Goal: Transaction & Acquisition: Book appointment/travel/reservation

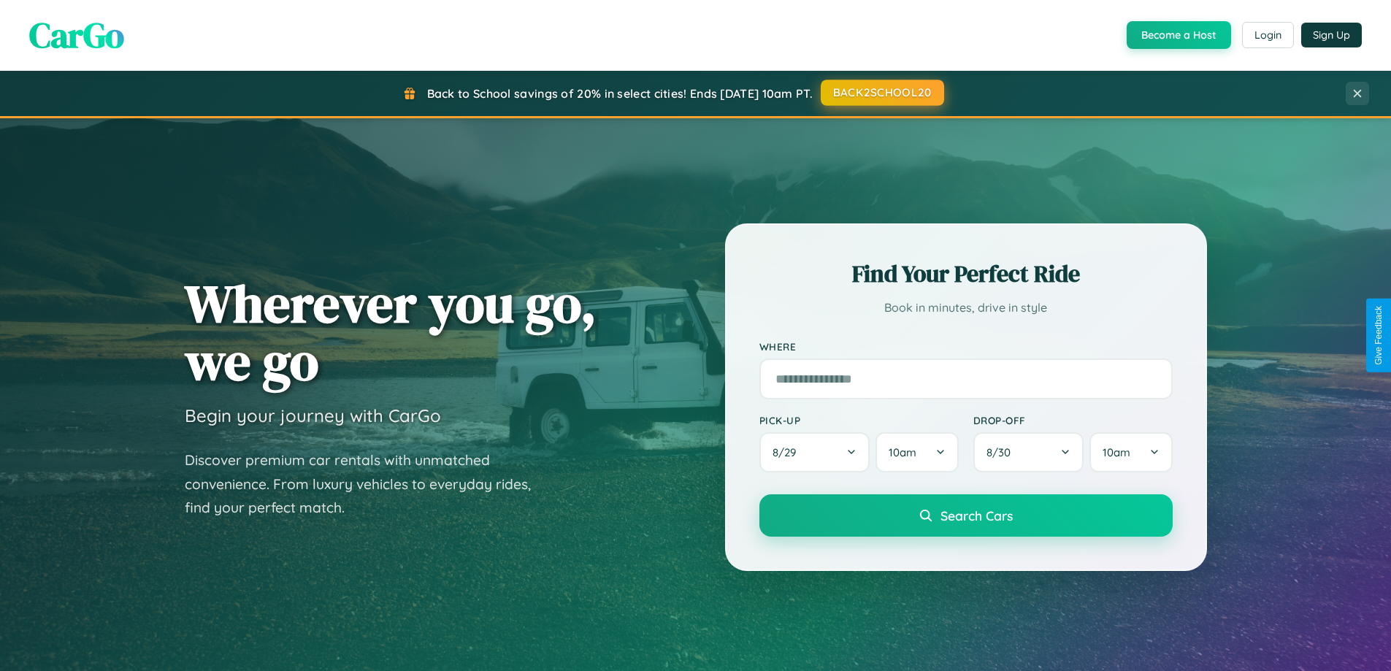
click at [881, 93] on button "BACK2SCHOOL20" at bounding box center [882, 93] width 123 height 26
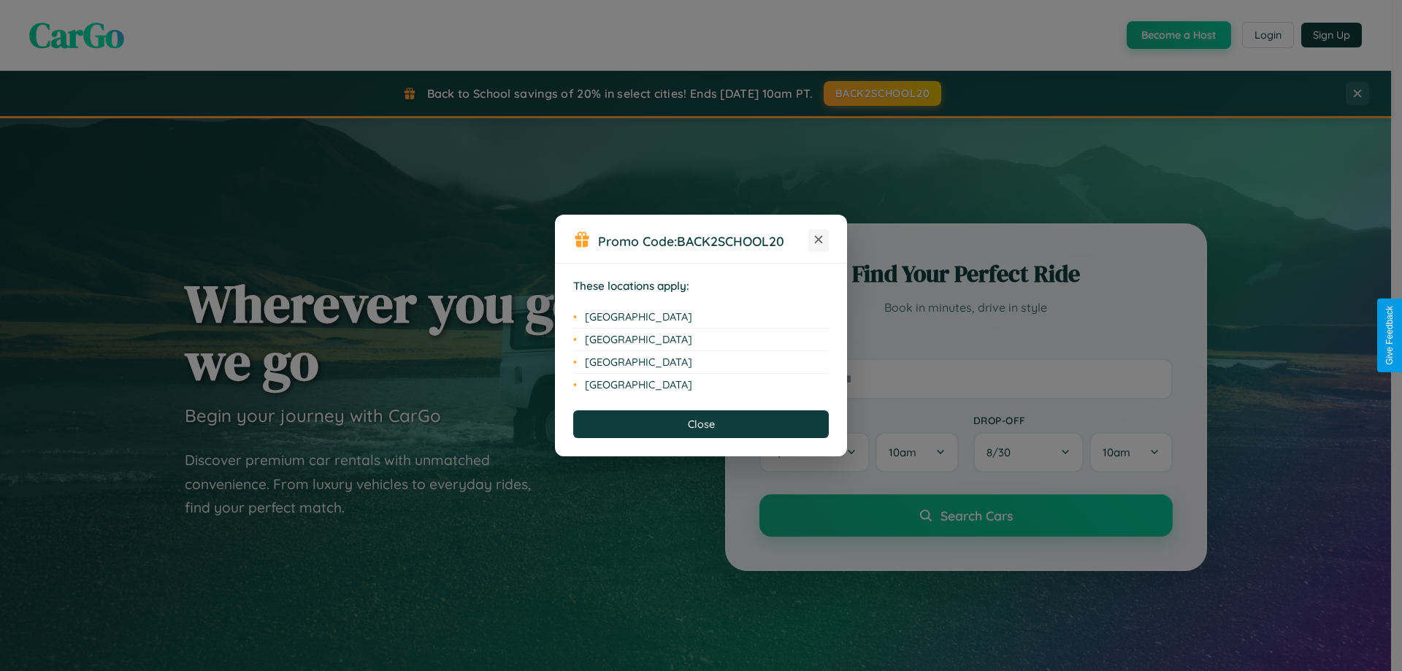
click at [818, 240] on icon at bounding box center [819, 240] width 8 height 8
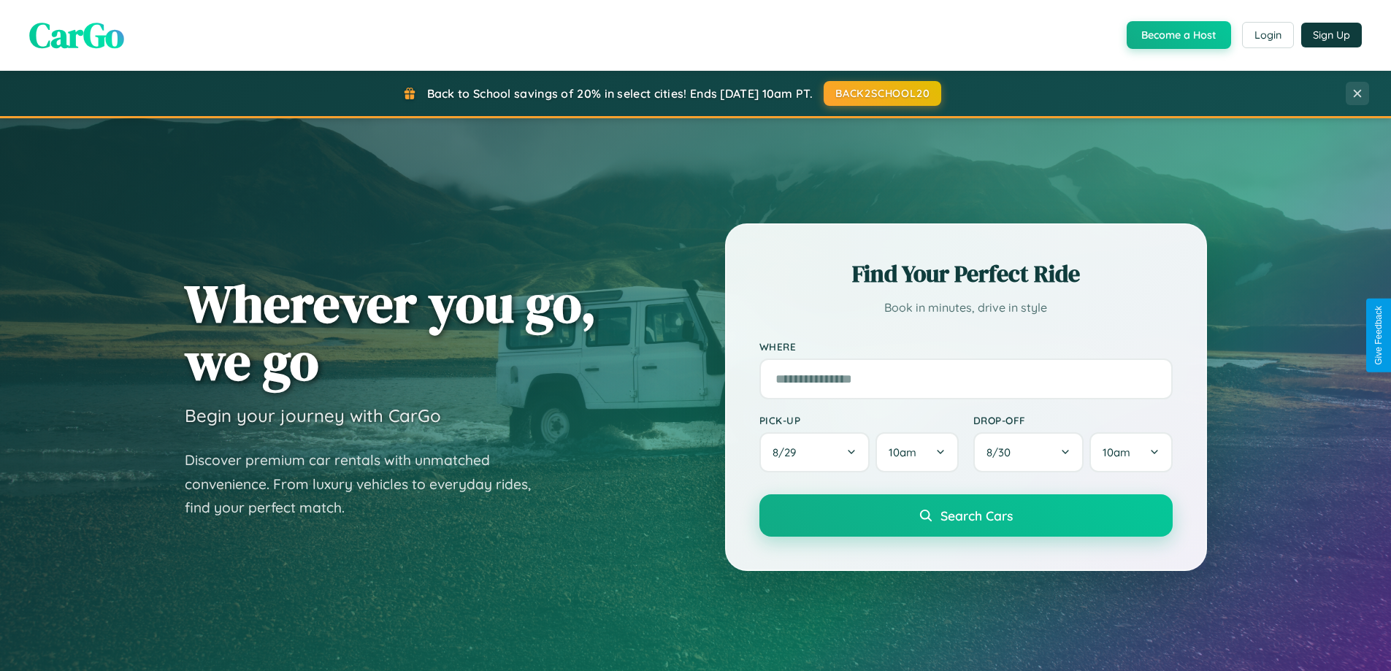
scroll to position [2346, 0]
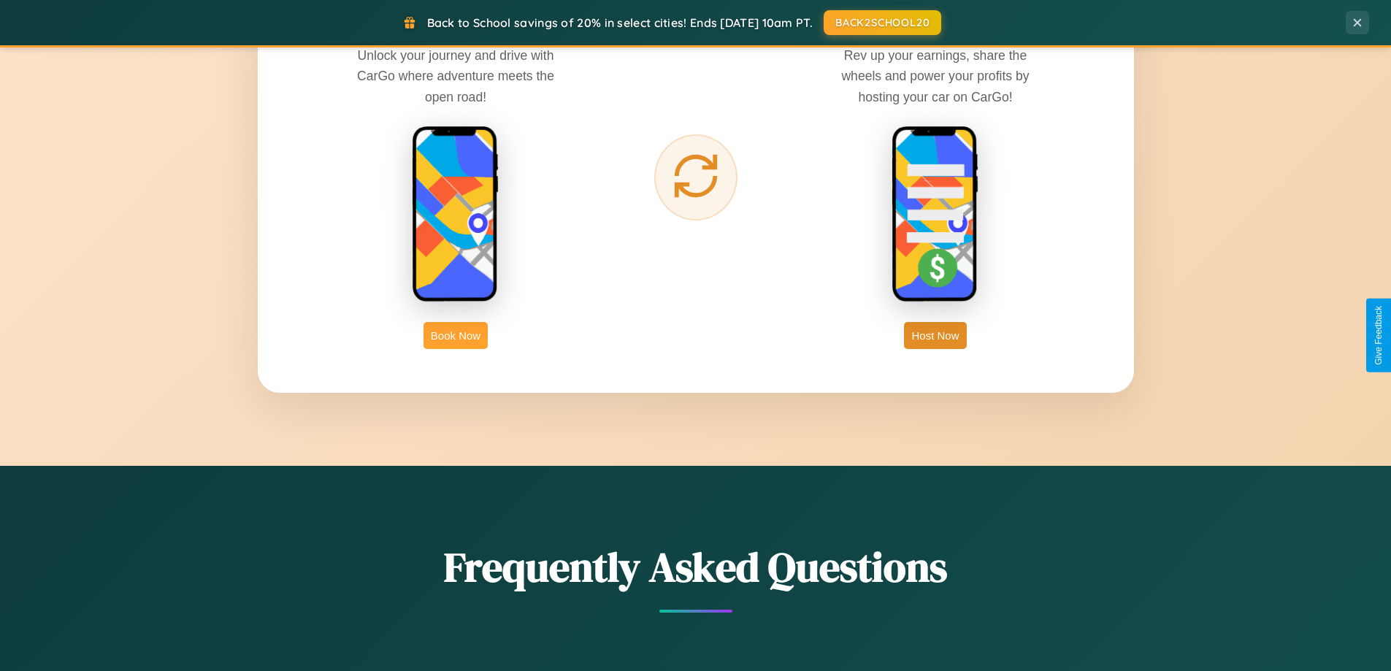
click at [456, 335] on button "Book Now" at bounding box center [455, 335] width 64 height 27
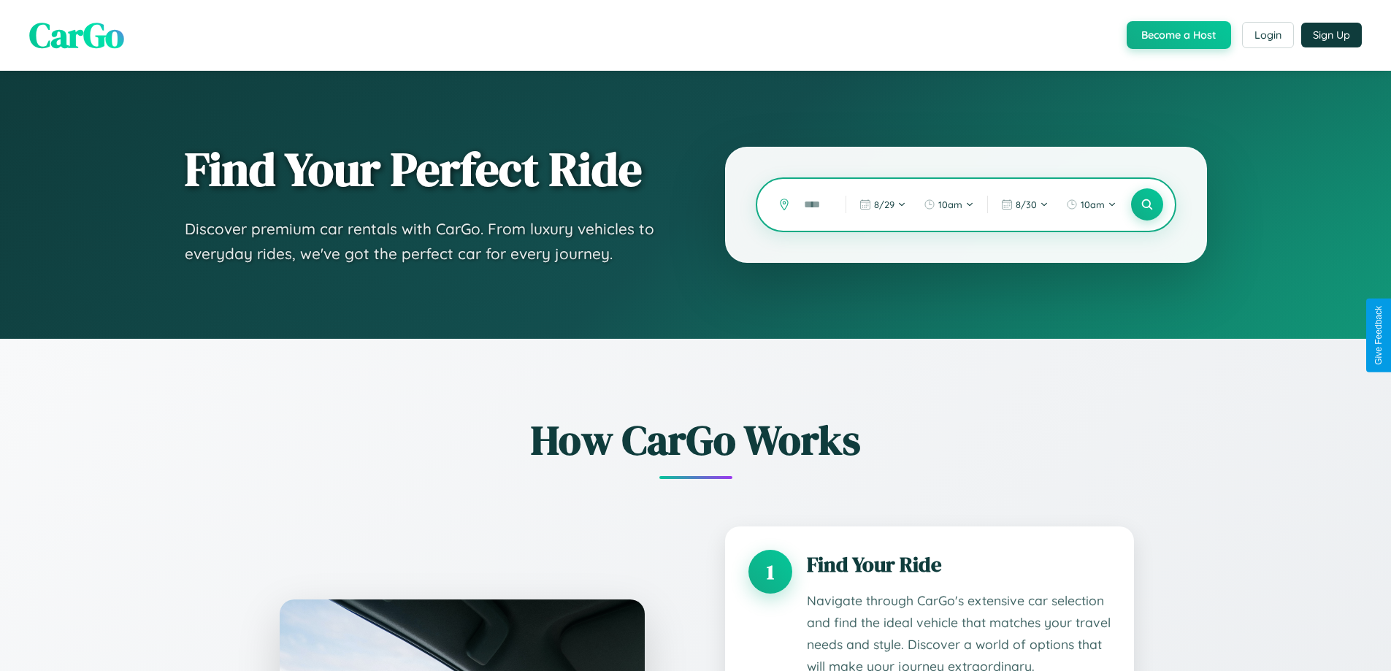
click at [814, 204] on input "text" at bounding box center [813, 205] width 34 height 26
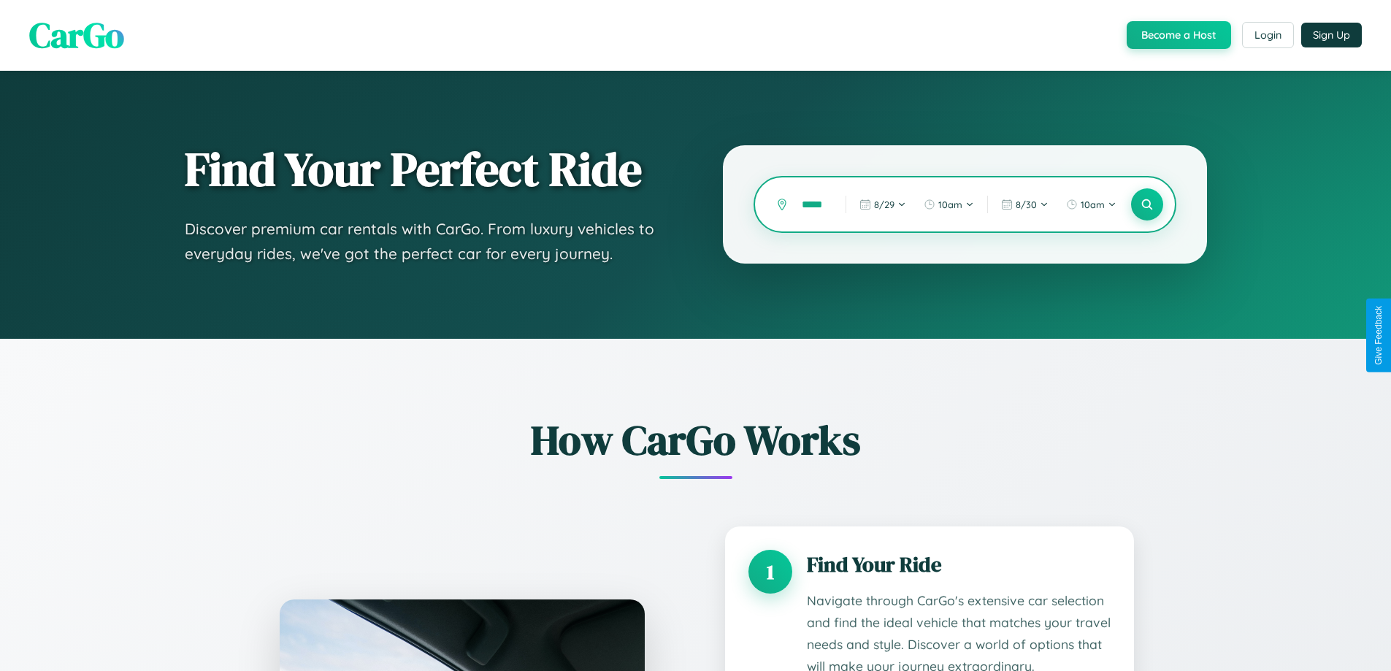
scroll to position [0, 8]
type input "*****"
click at [1146, 204] on icon at bounding box center [1147, 205] width 14 height 14
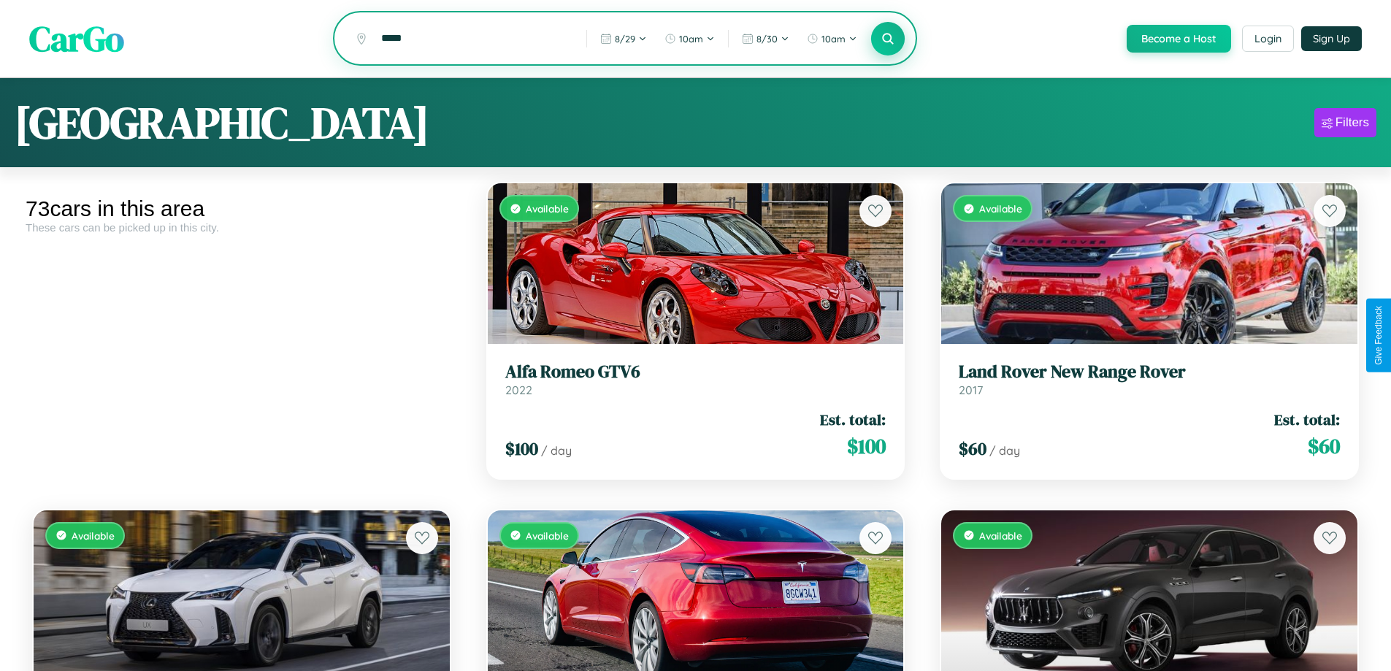
click at [887, 39] on icon at bounding box center [888, 38] width 14 height 14
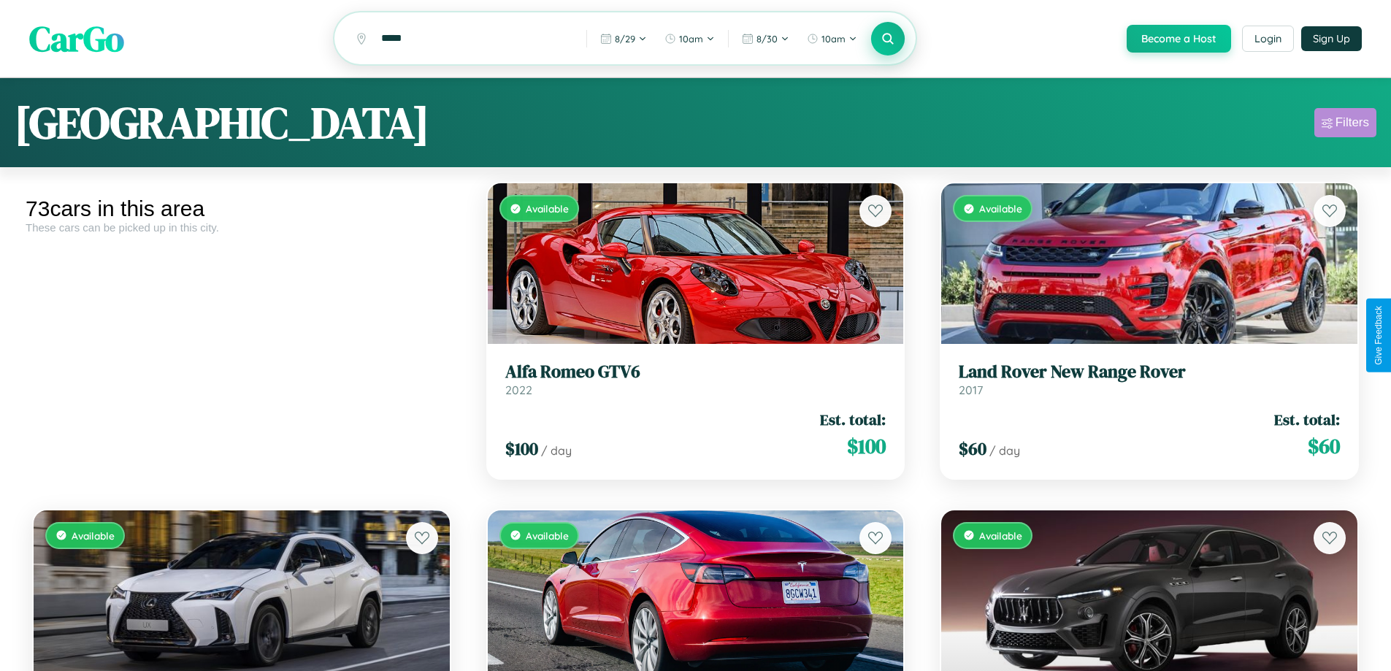
click at [1345, 125] on div "Filters" at bounding box center [1352, 122] width 34 height 15
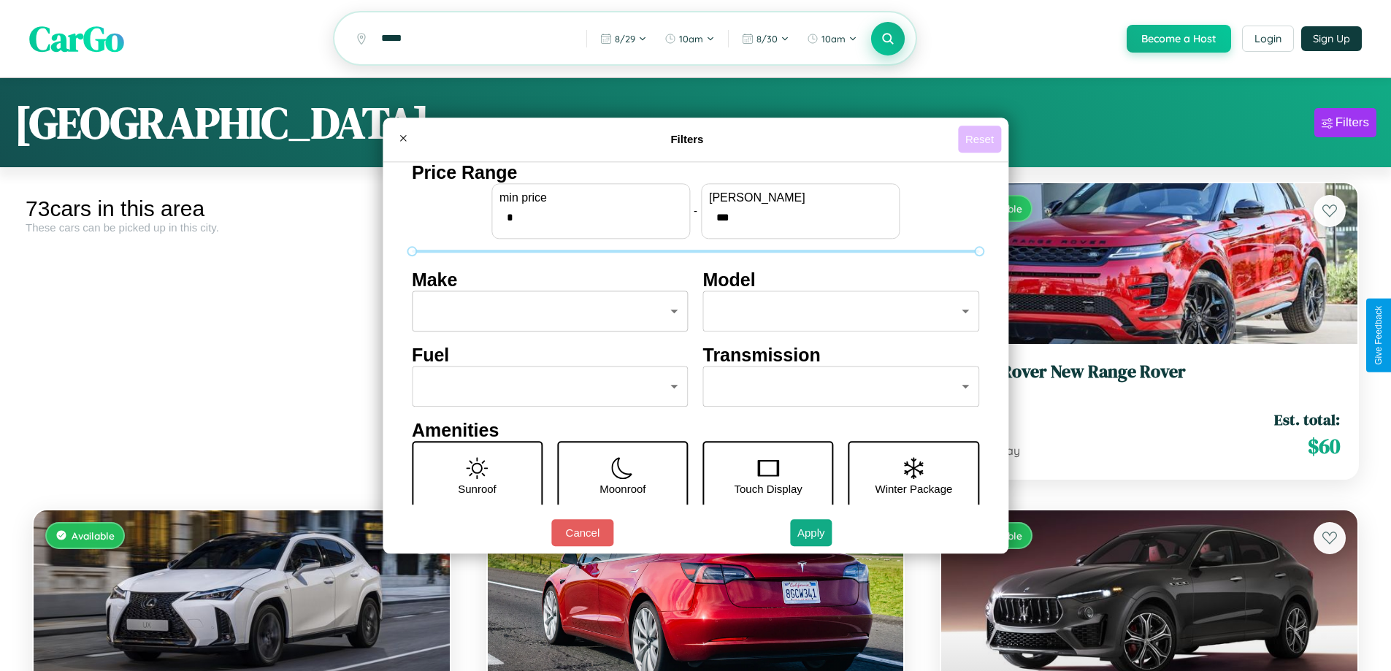
click at [981, 139] on button "Reset" at bounding box center [979, 139] width 43 height 27
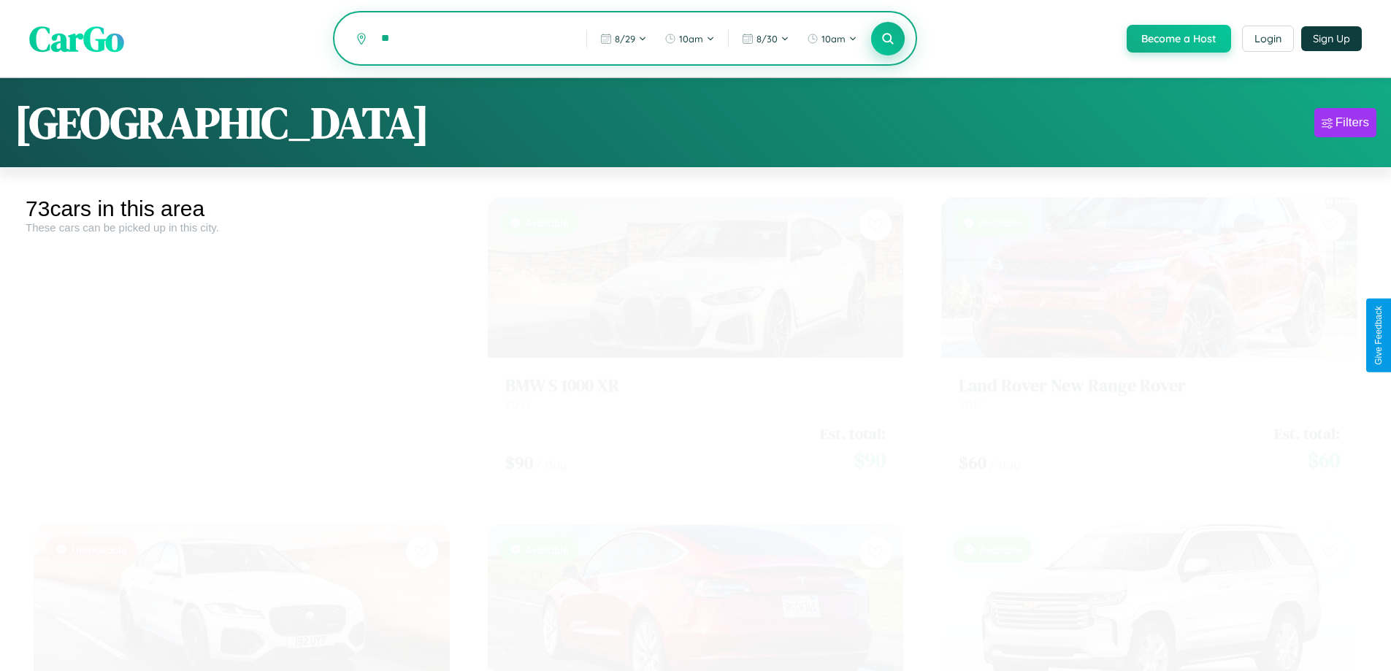
type input "*"
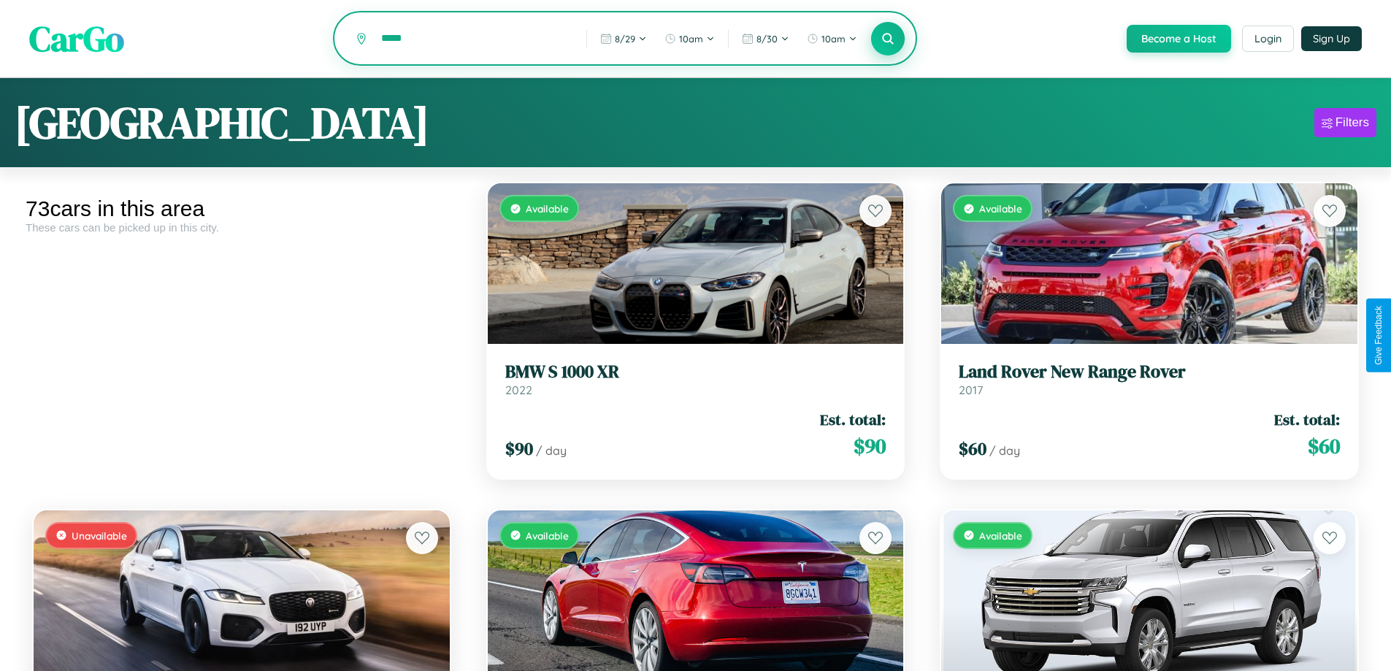
type input "*****"
click at [887, 39] on icon at bounding box center [888, 38] width 14 height 14
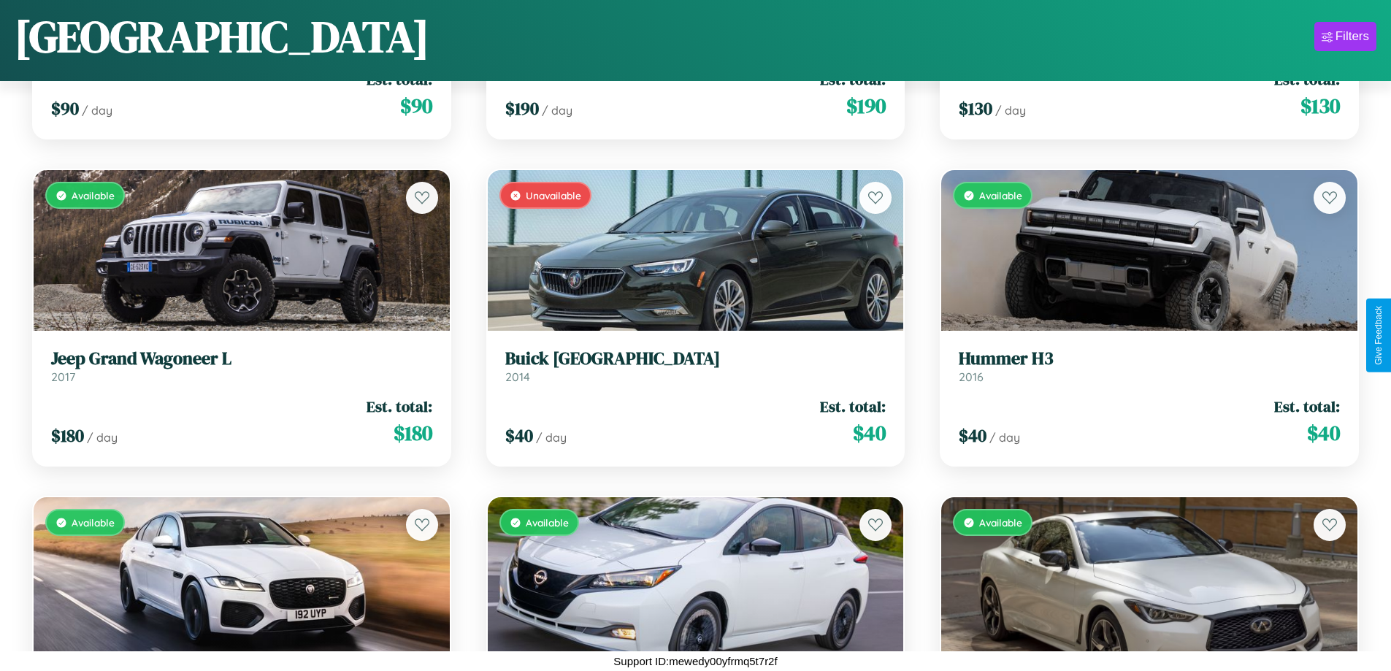
scroll to position [6324, 0]
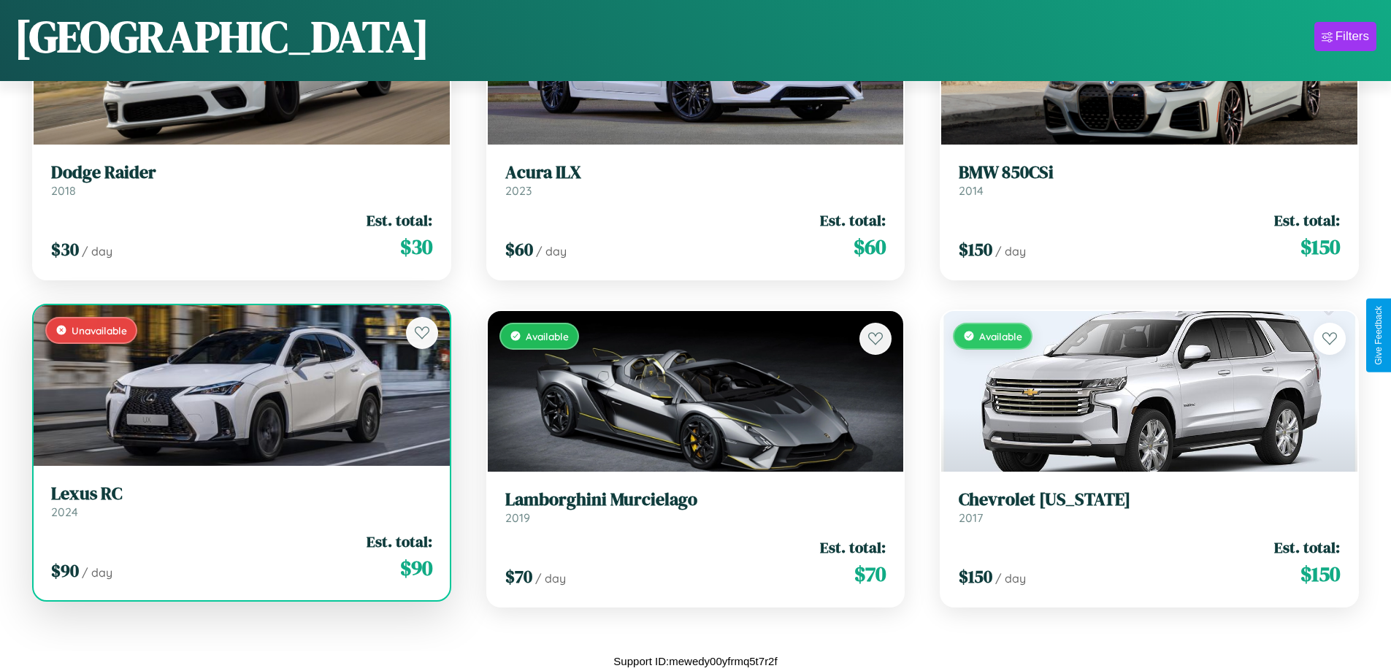
click at [239, 504] on h3 "Lexus RC" at bounding box center [241, 493] width 381 height 21
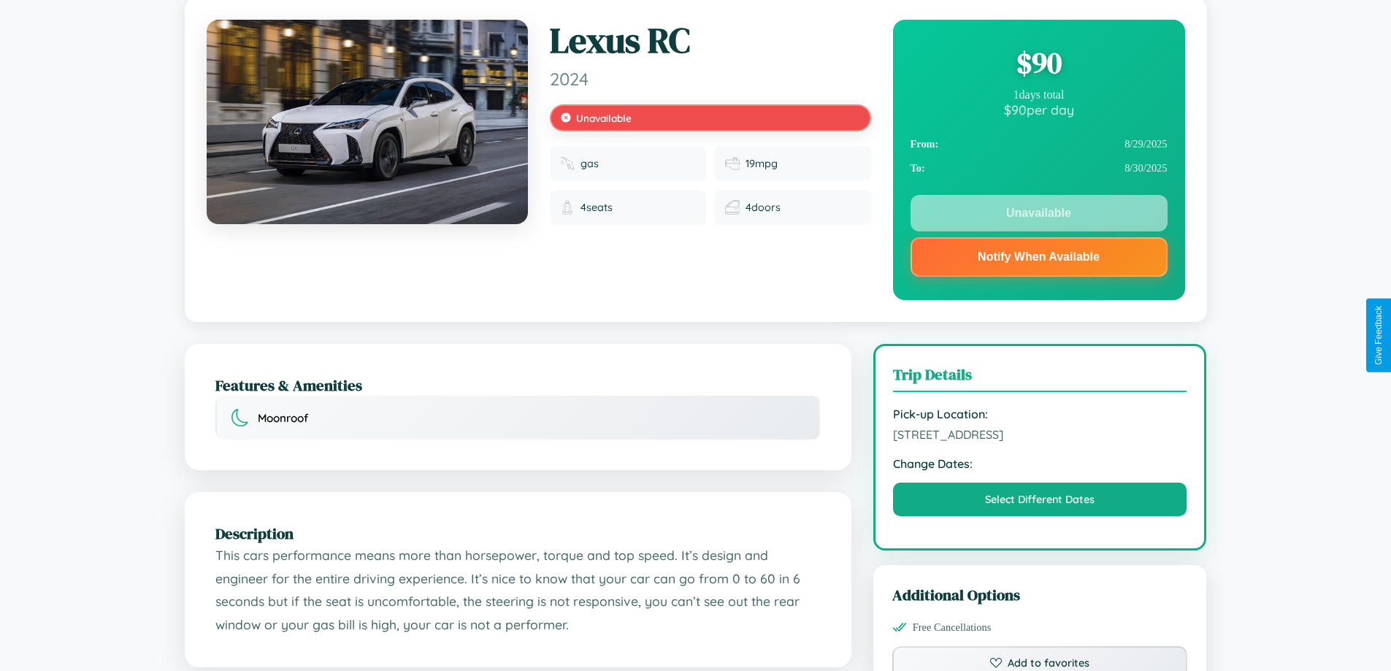
scroll to position [196, 0]
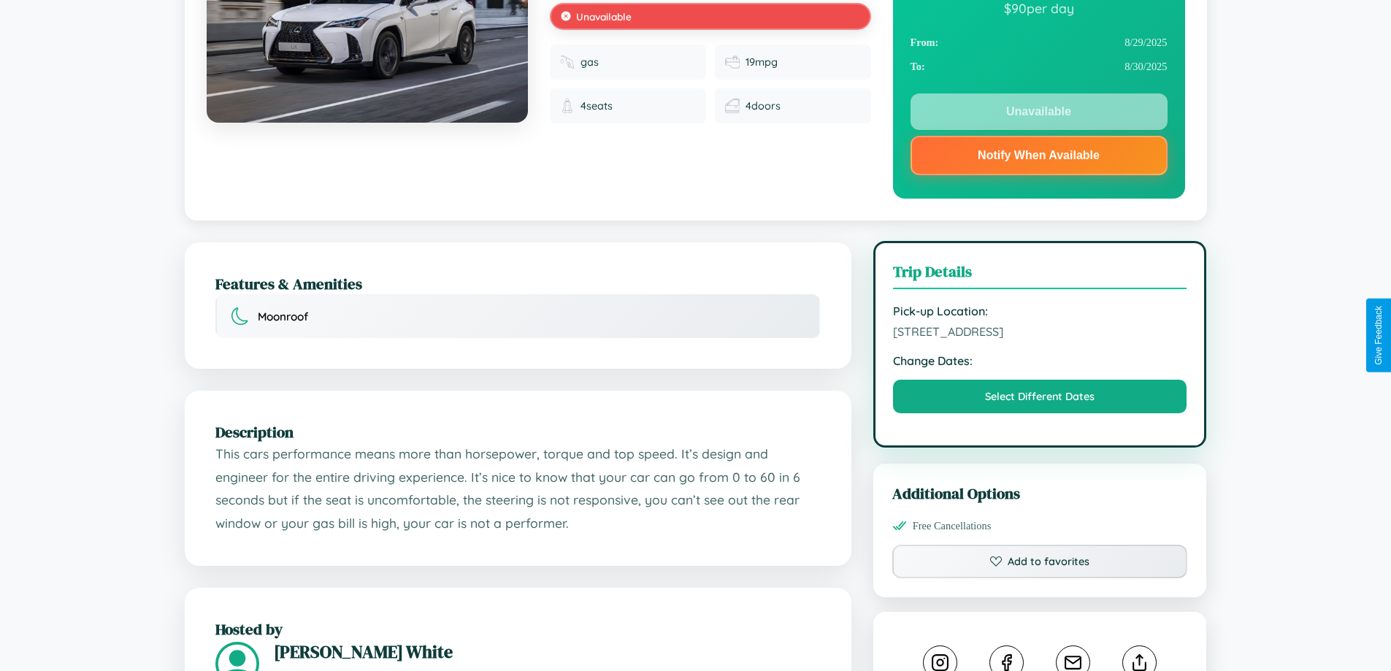
click at [1040, 334] on span "[STREET_ADDRESS]" at bounding box center [1040, 331] width 294 height 15
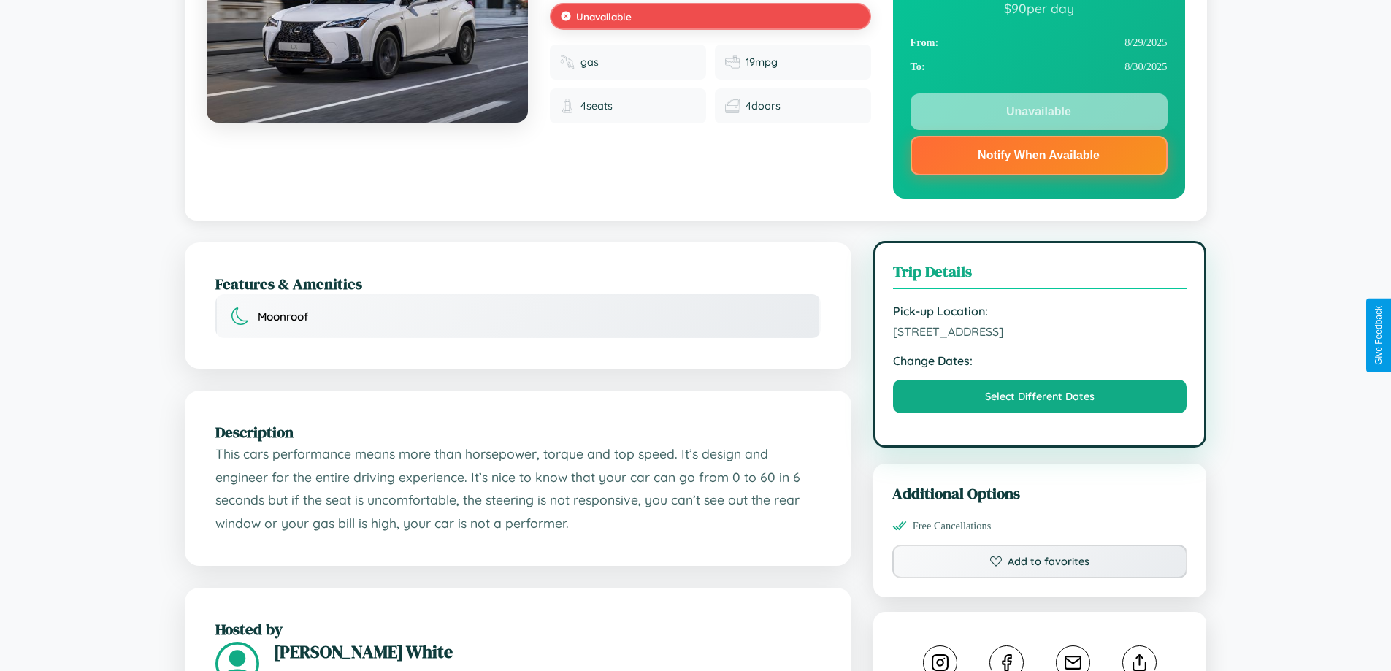
click at [1040, 334] on span "[STREET_ADDRESS]" at bounding box center [1040, 331] width 294 height 15
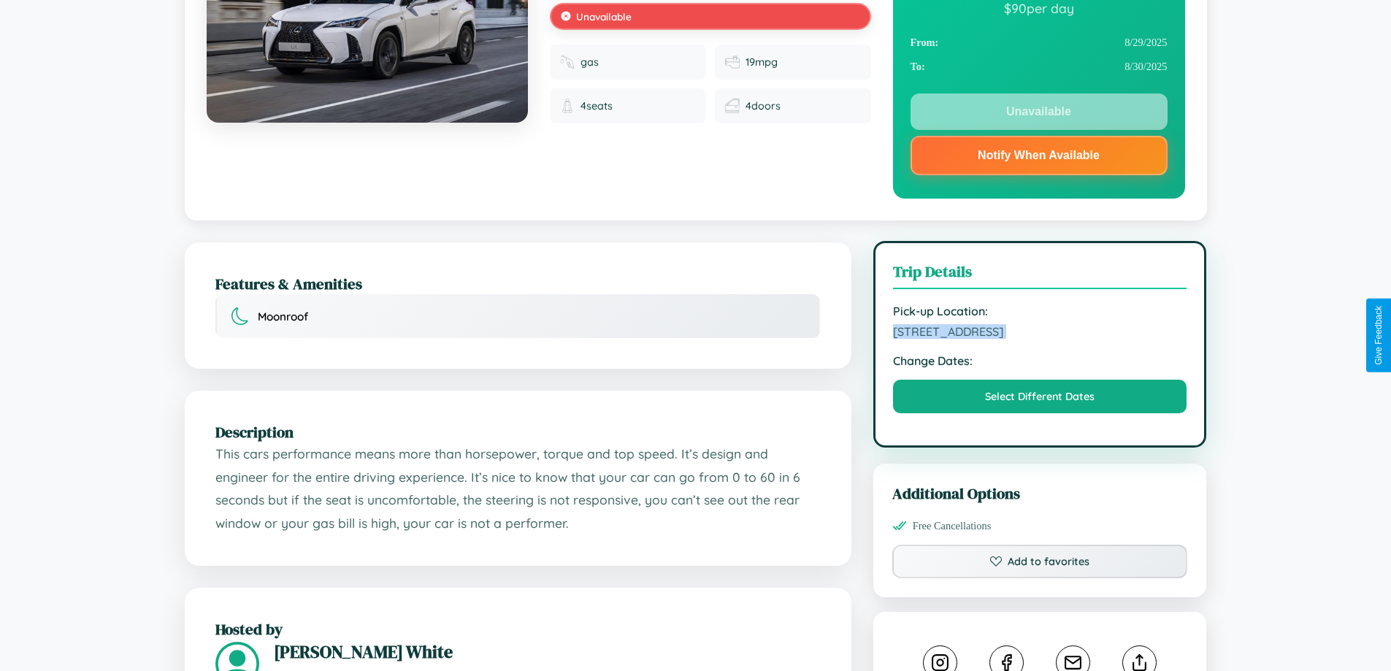
click at [1040, 334] on span "[STREET_ADDRESS]" at bounding box center [1040, 331] width 294 height 15
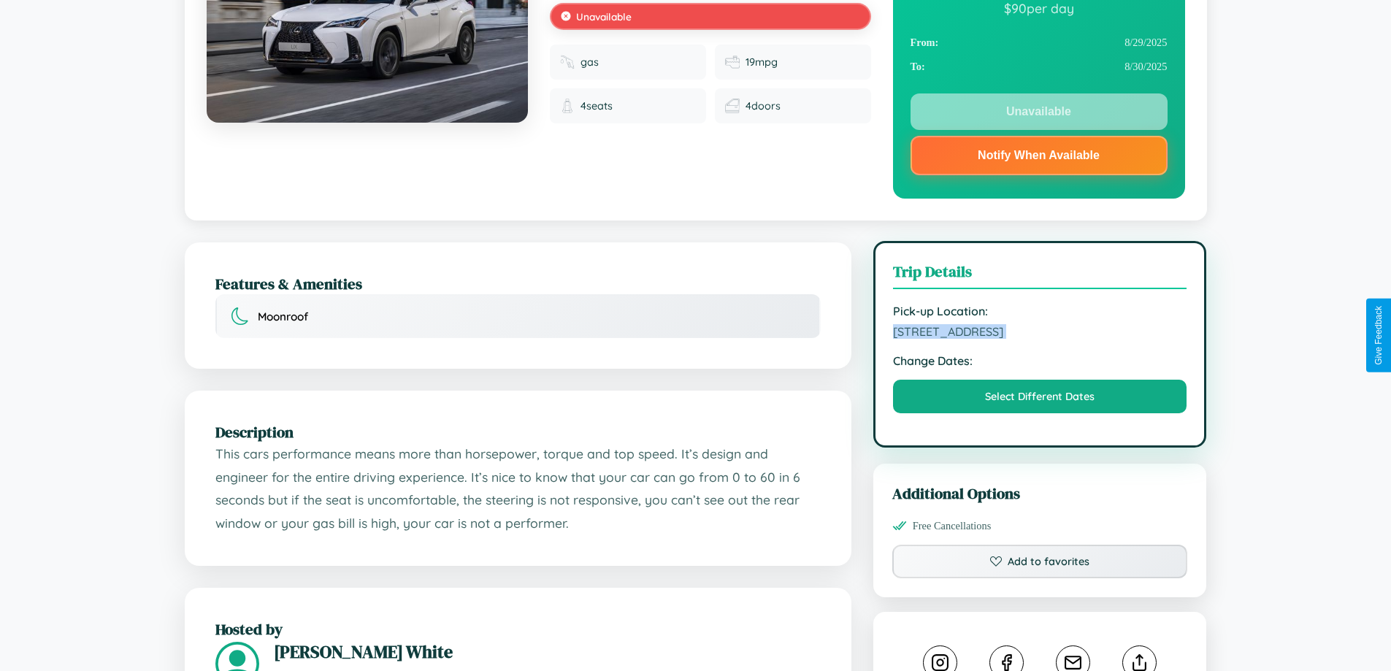
click at [1040, 334] on span "[STREET_ADDRESS]" at bounding box center [1040, 331] width 294 height 15
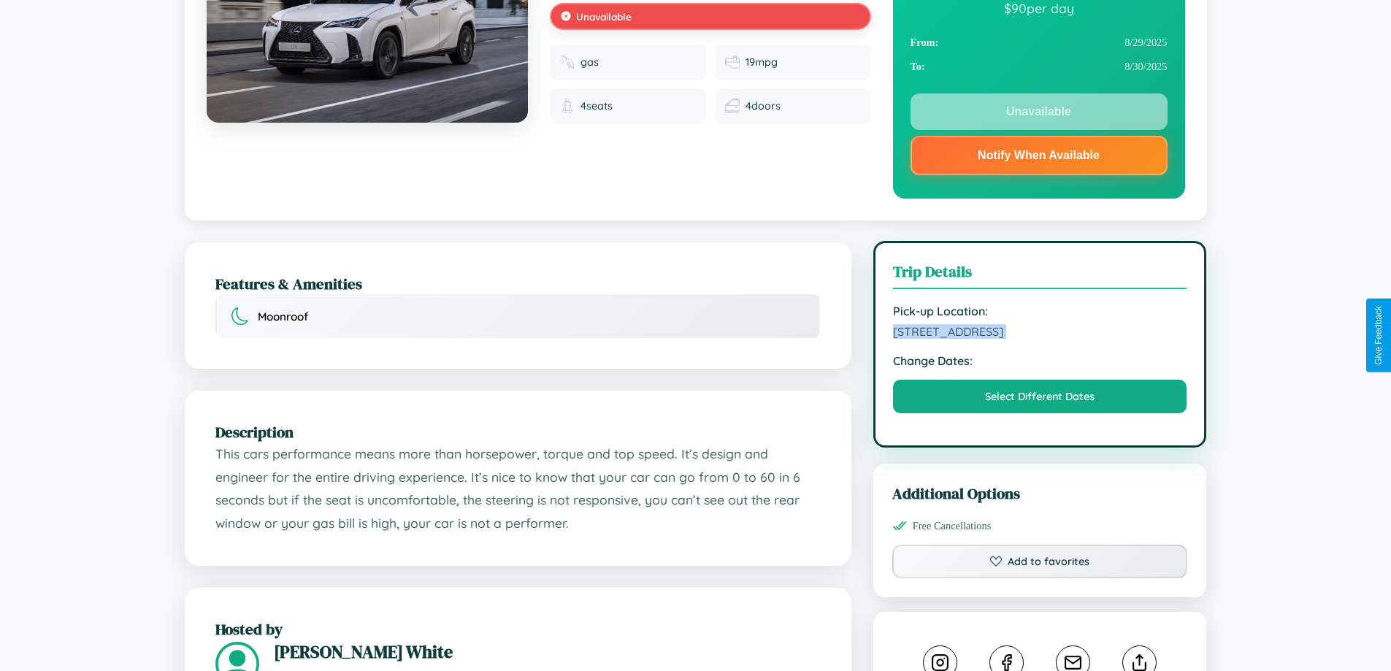
click at [1040, 334] on span "[STREET_ADDRESS]" at bounding box center [1040, 331] width 294 height 15
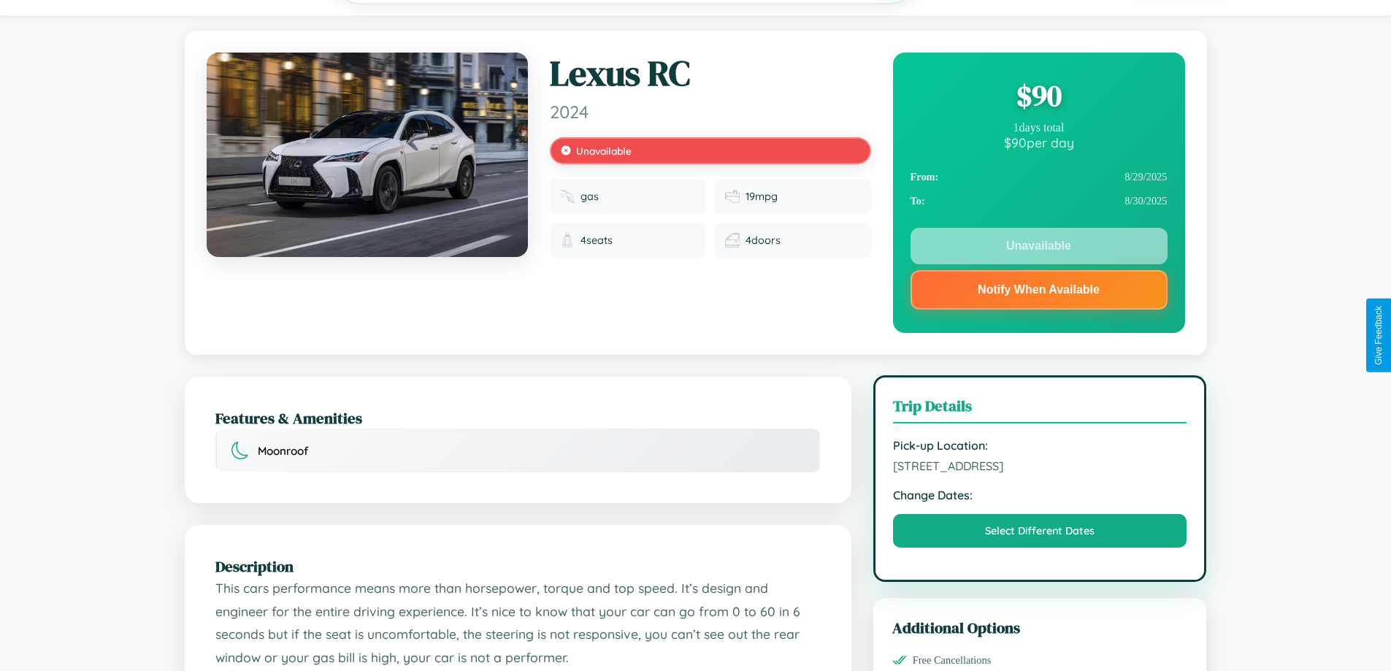
scroll to position [0, 0]
